Goal: Find specific page/section: Find specific page/section

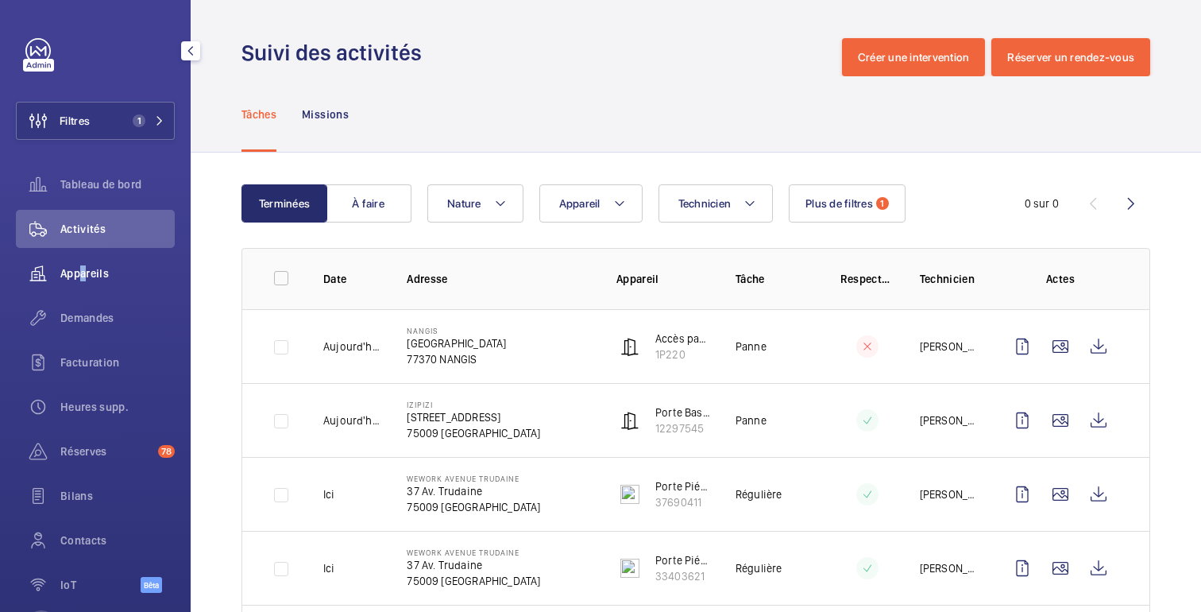
drag, startPoint x: 81, startPoint y: 279, endPoint x: 92, endPoint y: 260, distance: 22.1
click at [88, 269] on font "Appareils" at bounding box center [84, 273] width 48 height 13
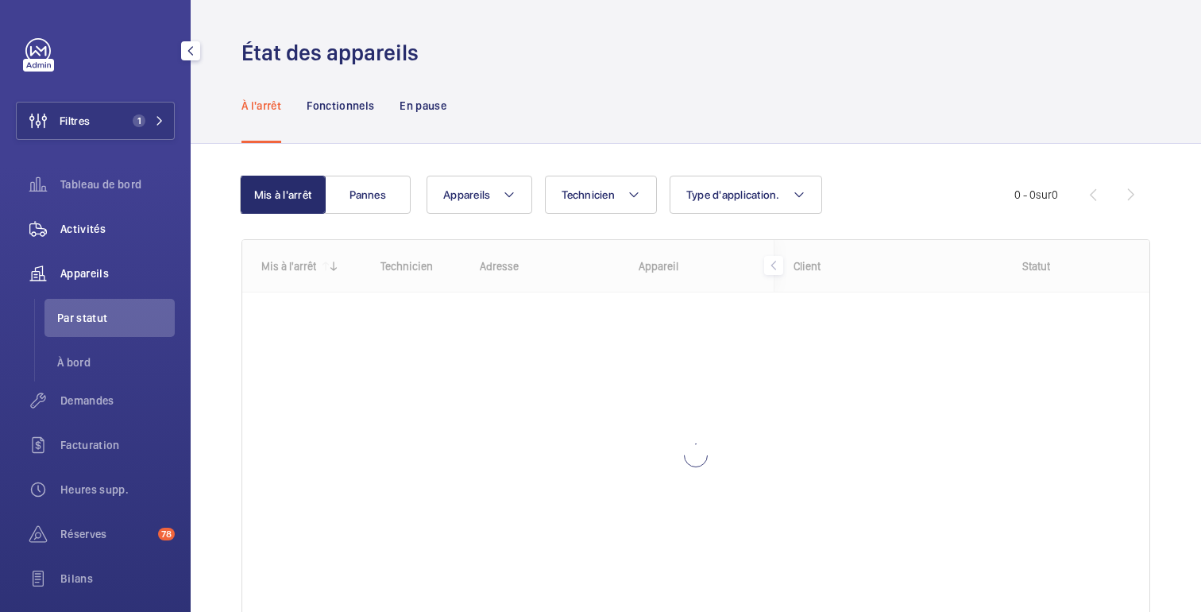
click at [99, 245] on div "Activités" at bounding box center [95, 229] width 159 height 38
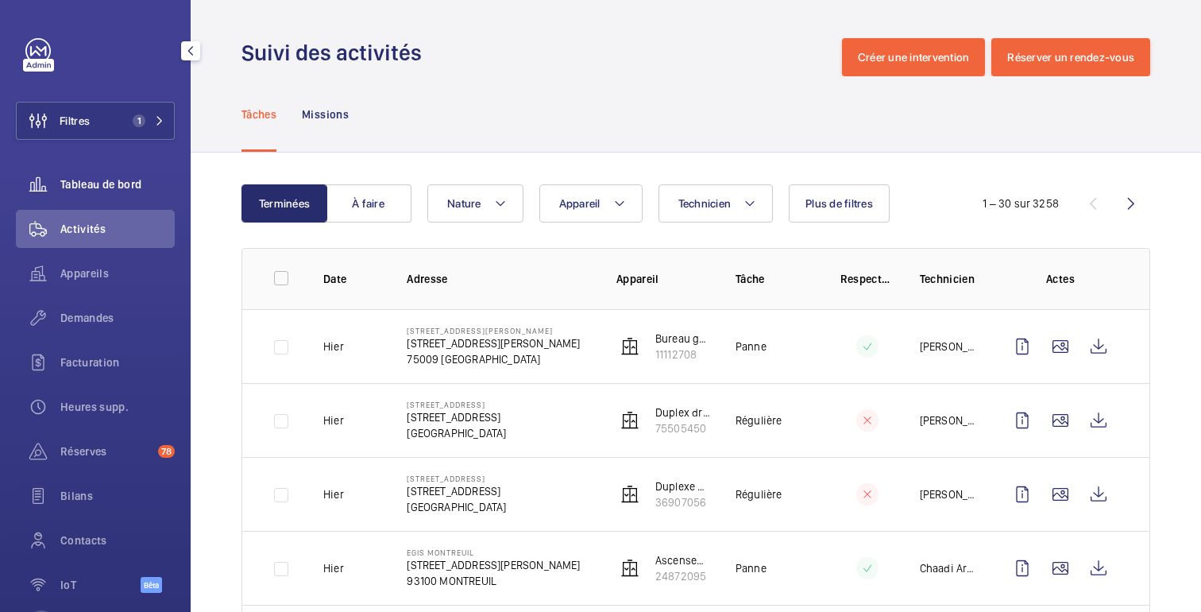
click at [100, 166] on div "Tableau de bord" at bounding box center [95, 184] width 159 height 38
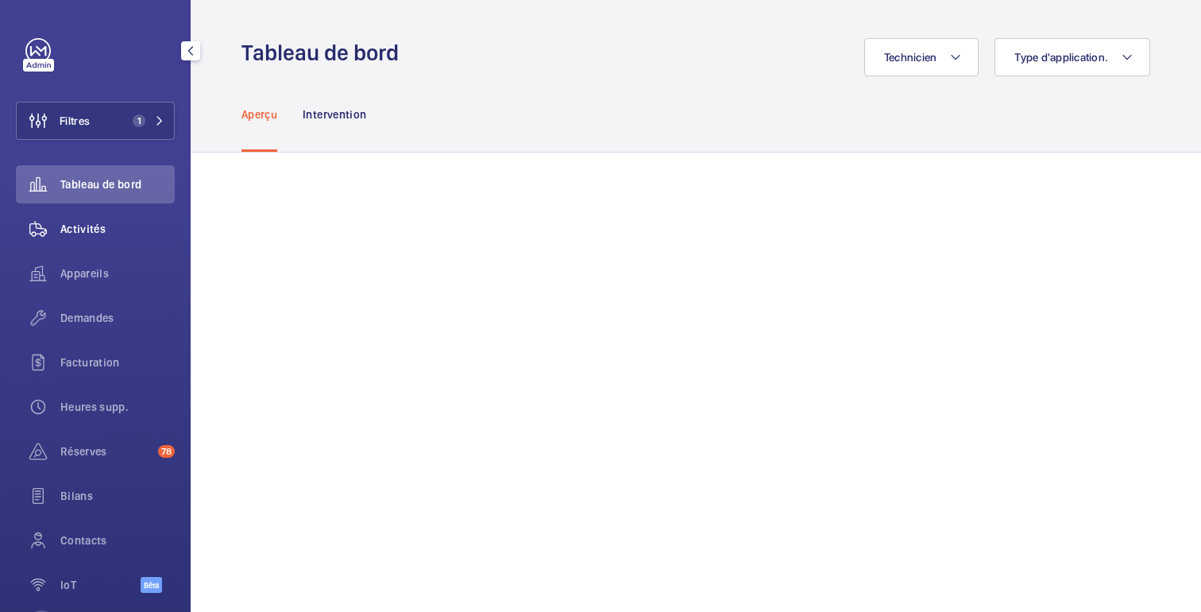
click at [91, 235] on font "Activités" at bounding box center [82, 228] width 45 height 13
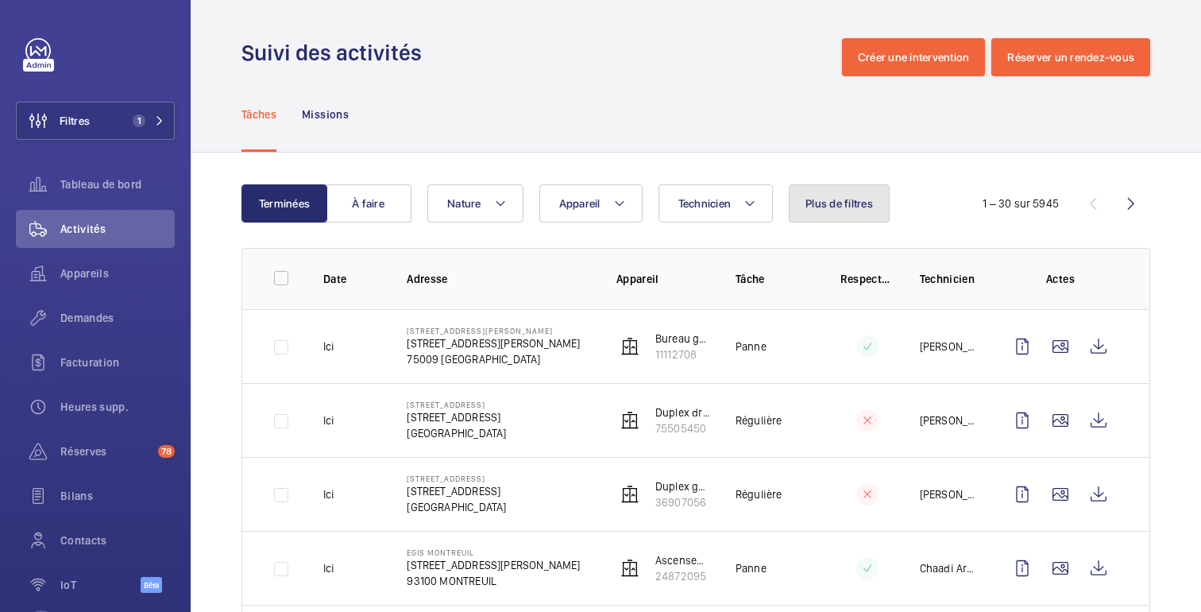
click at [825, 212] on button "Plus de filtres" at bounding box center [839, 203] width 101 height 38
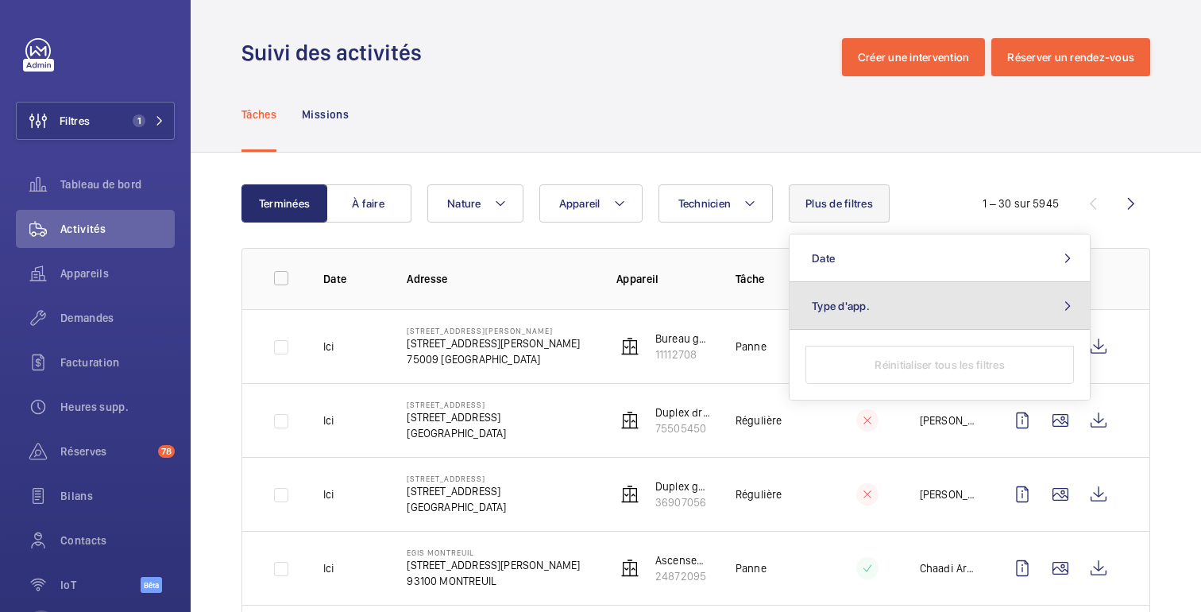
click at [832, 311] on span "Type d'app." at bounding box center [841, 306] width 58 height 13
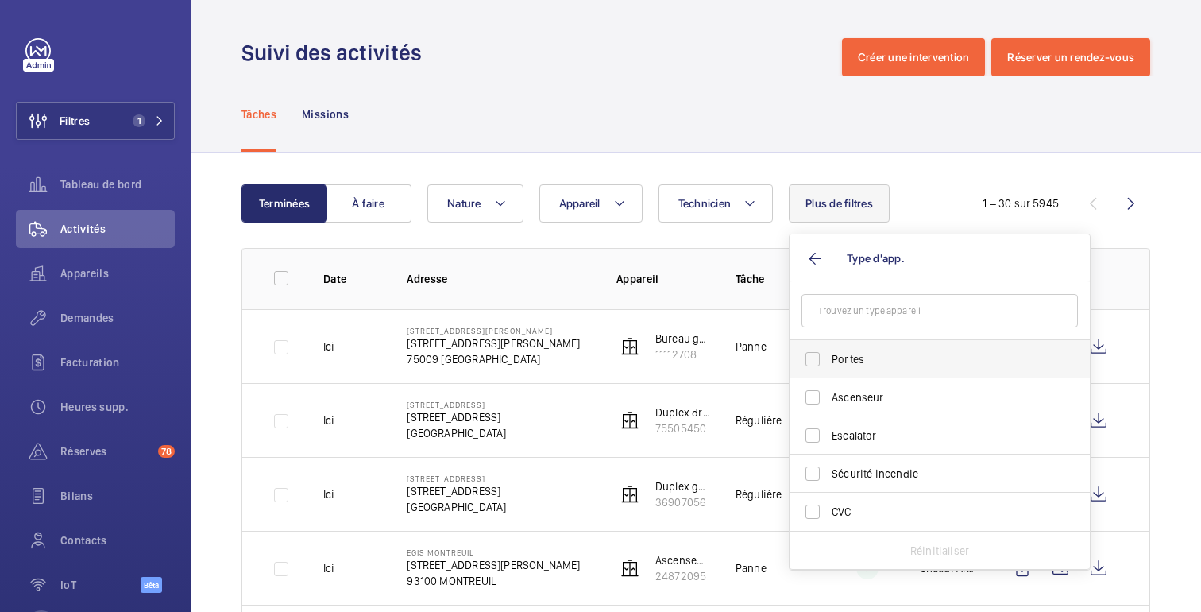
click at [831, 363] on label "Portes" at bounding box center [928, 359] width 276 height 38
click at [829, 363] on input "Portes" at bounding box center [813, 359] width 32 height 32
checkbox input "true"
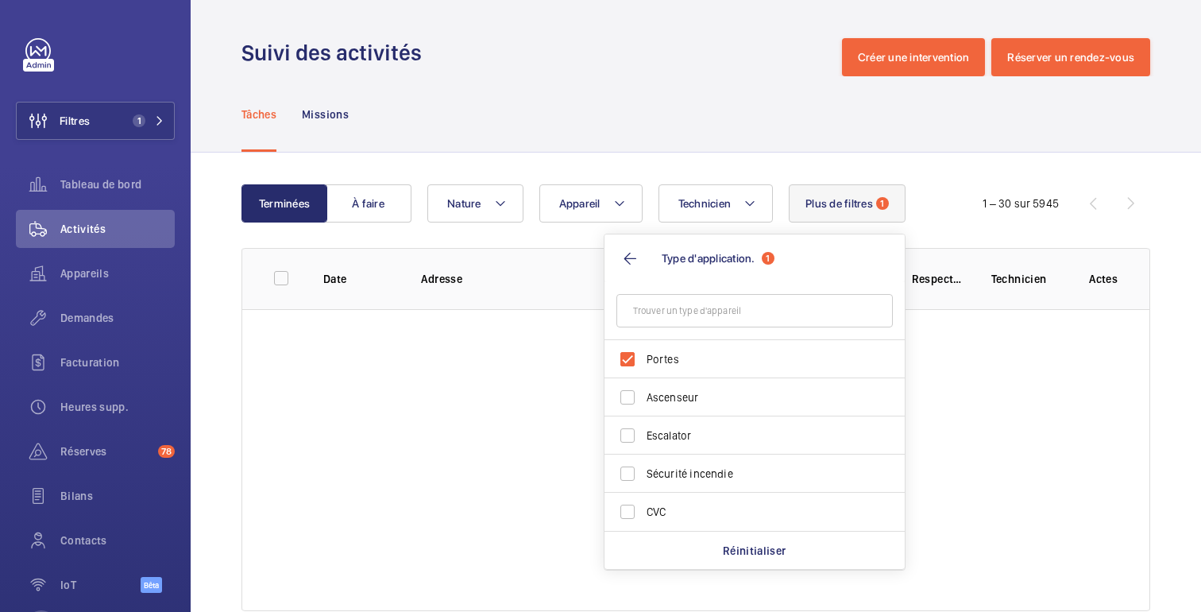
click at [719, 137] on div "Tâches Missions" at bounding box center [696, 113] width 909 height 75
